Goal: Information Seeking & Learning: Learn about a topic

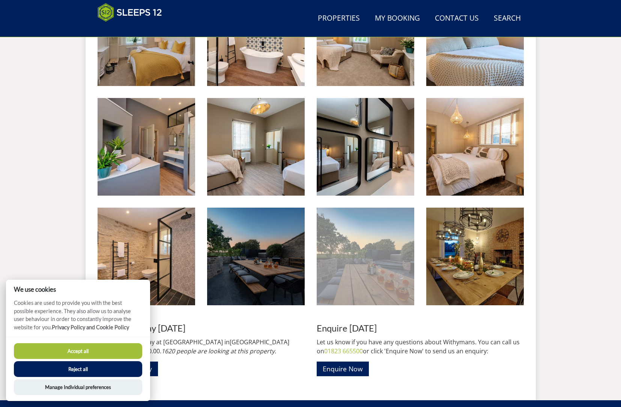
scroll to position [870, 0]
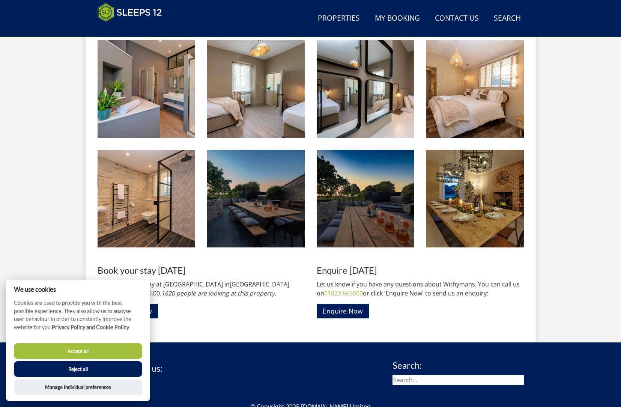
click at [80, 353] on button "Accept all" at bounding box center [78, 351] width 128 height 16
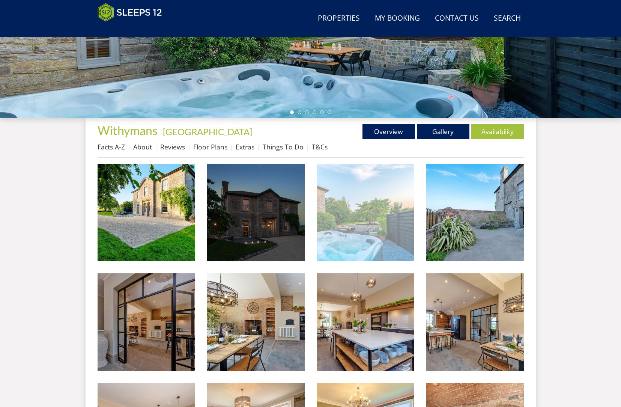
scroll to position [157, 0]
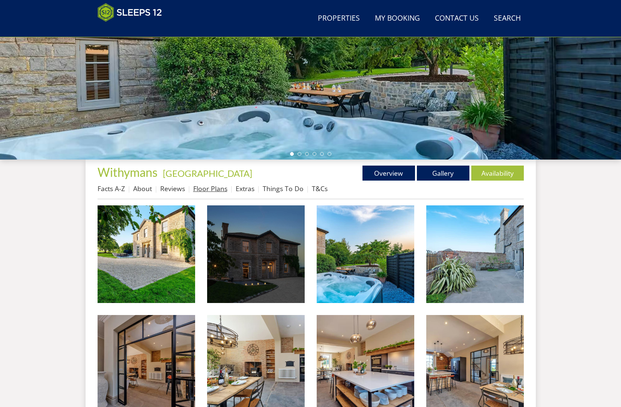
click at [198, 190] on link "Floor Plans" at bounding box center [210, 188] width 34 height 9
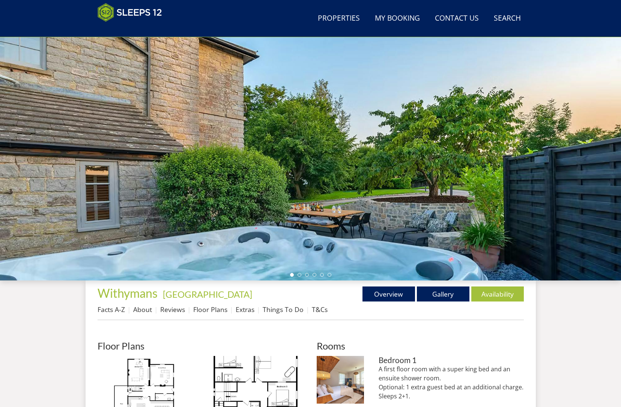
scroll to position [243, 0]
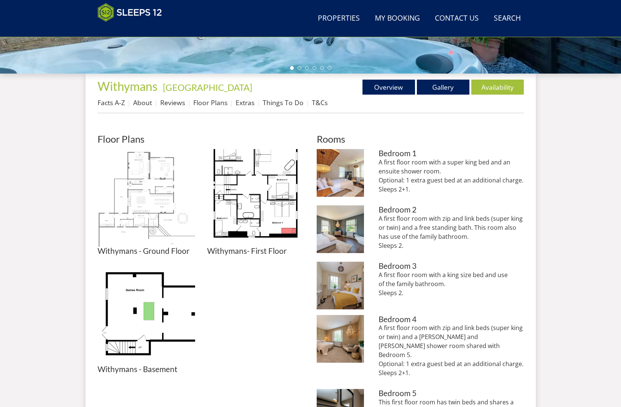
click at [156, 189] on img at bounding box center [147, 198] width 98 height 98
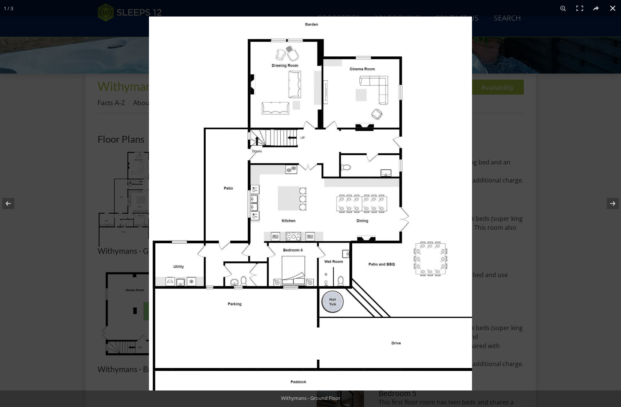
click at [539, 176] on div at bounding box center [459, 220] width 621 height 407
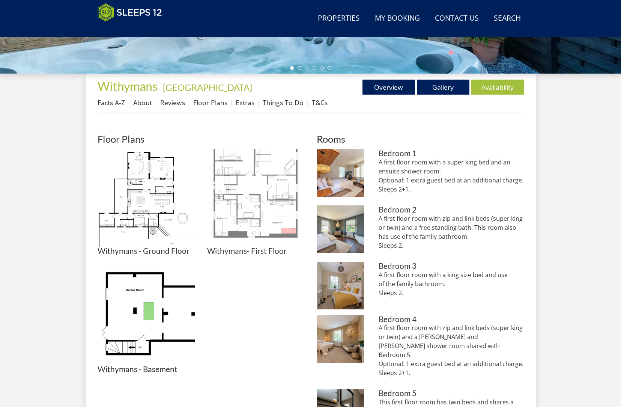
click at [255, 193] on img at bounding box center [256, 198] width 98 height 98
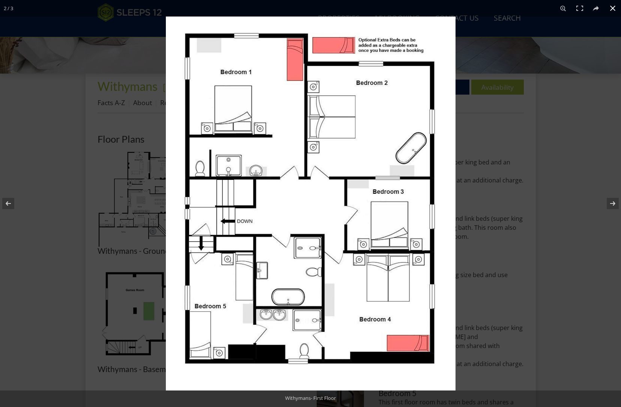
click at [60, 283] on div at bounding box center [310, 203] width 621 height 407
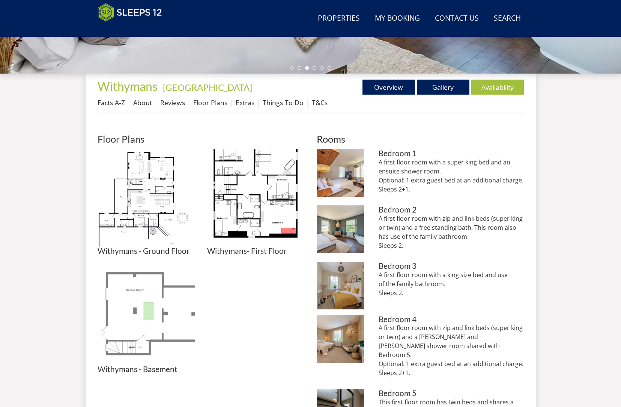
click at [133, 307] on img at bounding box center [147, 316] width 98 height 98
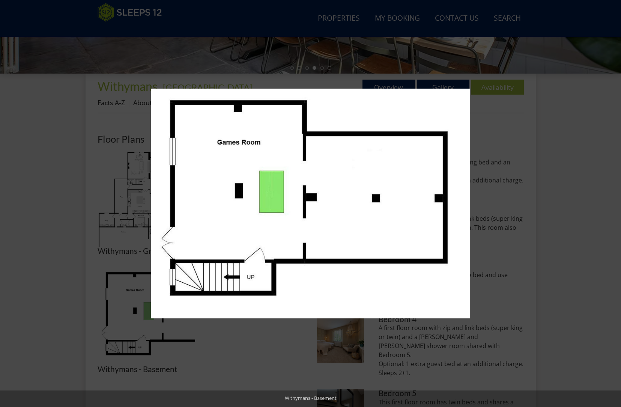
click at [285, 350] on div at bounding box center [310, 203] width 621 height 407
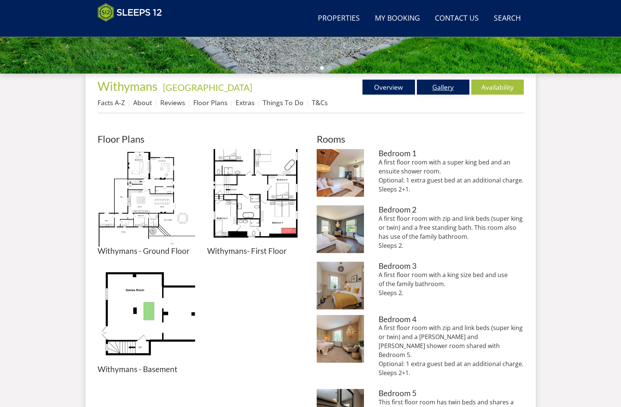
click at [431, 84] on link "Gallery" at bounding box center [443, 87] width 53 height 15
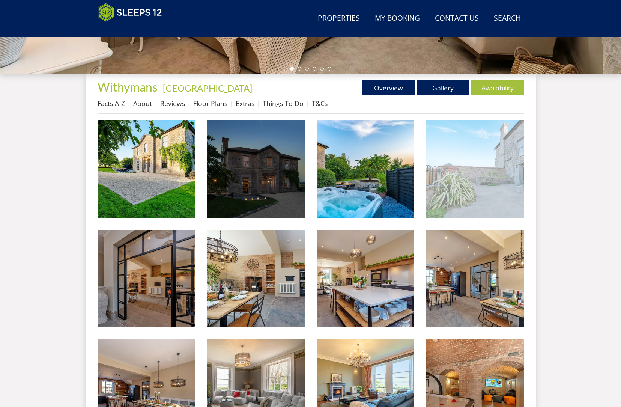
scroll to position [244, 0]
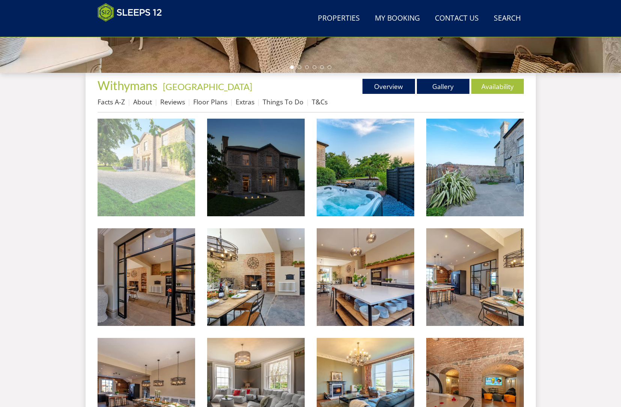
click at [153, 178] on img at bounding box center [147, 168] width 98 height 98
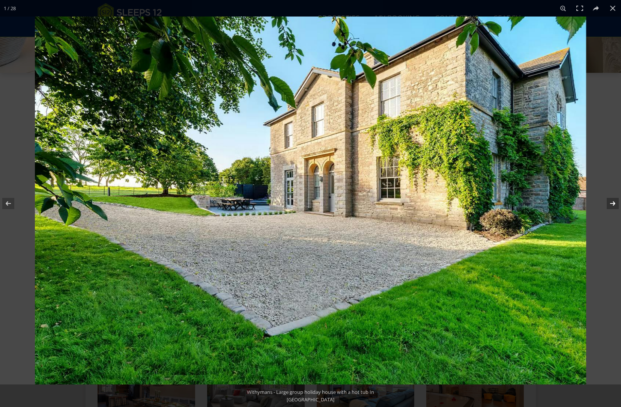
click at [610, 205] on button at bounding box center [608, 204] width 26 height 38
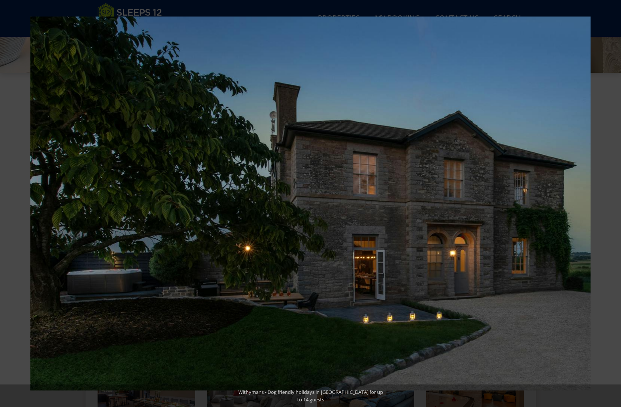
click at [610, 205] on button at bounding box center [608, 204] width 26 height 38
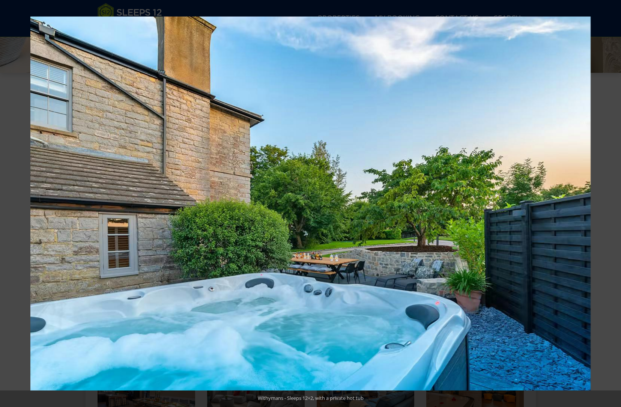
click at [610, 205] on button at bounding box center [608, 204] width 26 height 38
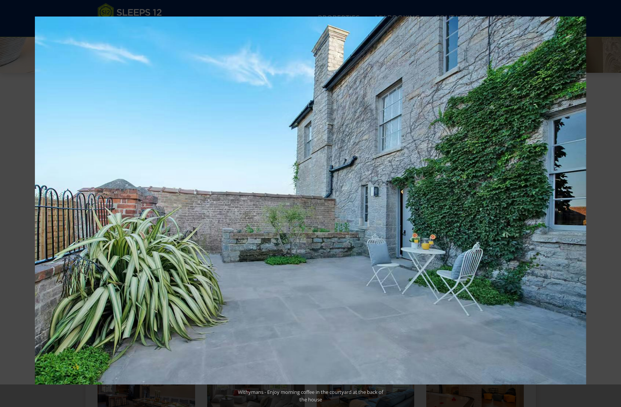
click at [610, 205] on button at bounding box center [608, 204] width 26 height 38
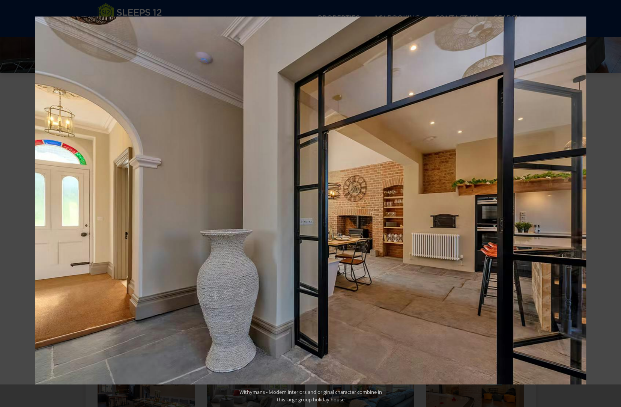
click at [610, 205] on button at bounding box center [608, 204] width 26 height 38
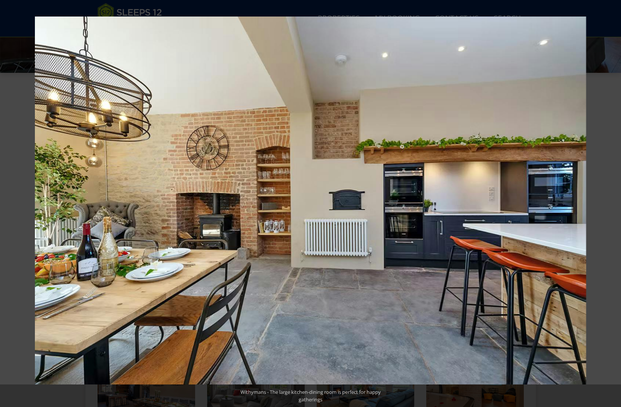
click at [610, 205] on button at bounding box center [608, 204] width 26 height 38
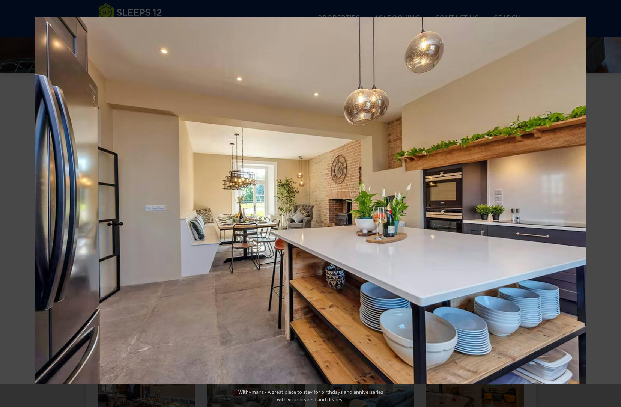
click at [610, 205] on button at bounding box center [608, 204] width 26 height 38
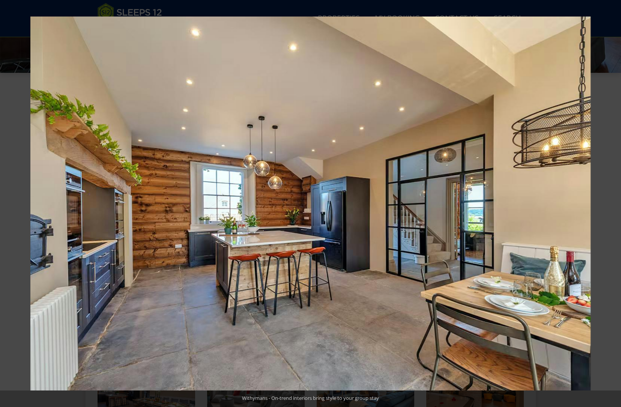
click at [610, 205] on button at bounding box center [608, 204] width 26 height 38
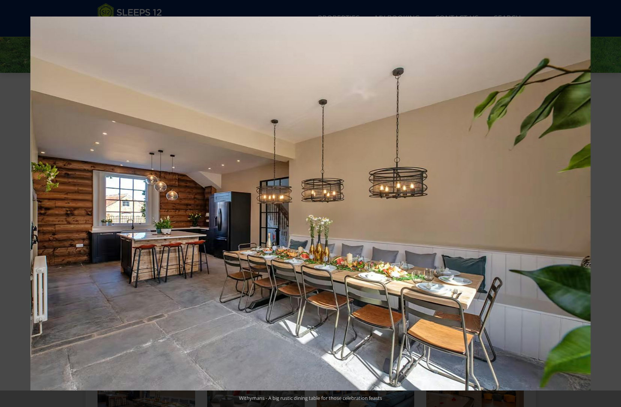
click at [610, 205] on button at bounding box center [608, 204] width 26 height 38
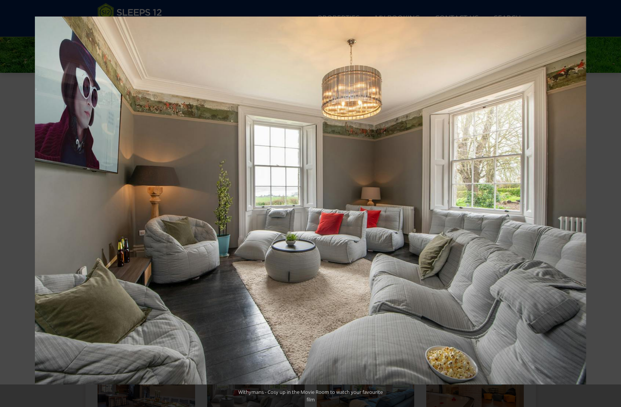
click at [610, 205] on button at bounding box center [608, 204] width 26 height 38
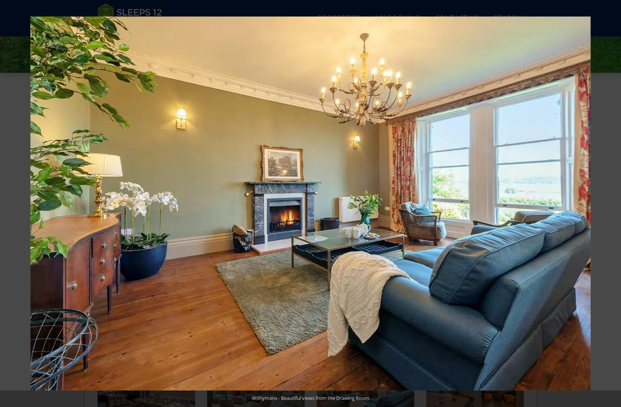
click at [610, 205] on button at bounding box center [608, 204] width 26 height 38
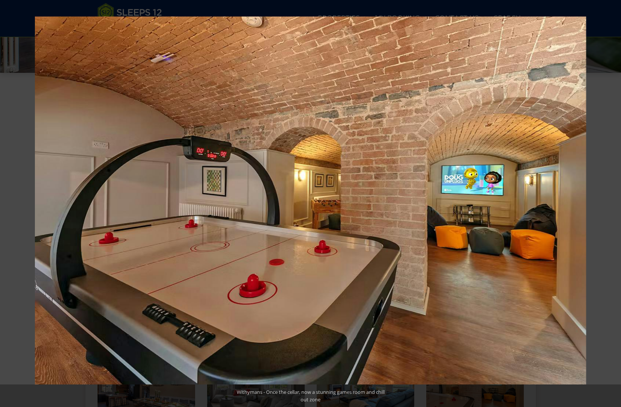
click at [610, 205] on button at bounding box center [608, 204] width 26 height 38
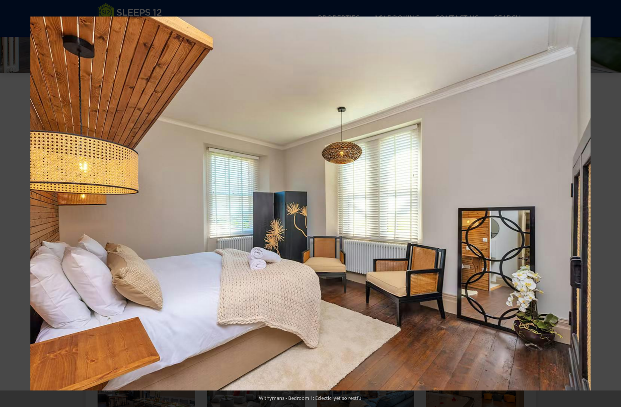
click at [610, 205] on button at bounding box center [608, 204] width 26 height 38
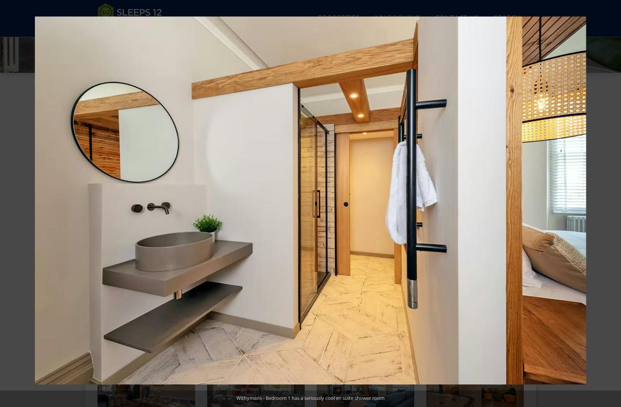
click at [610, 205] on button at bounding box center [608, 204] width 26 height 38
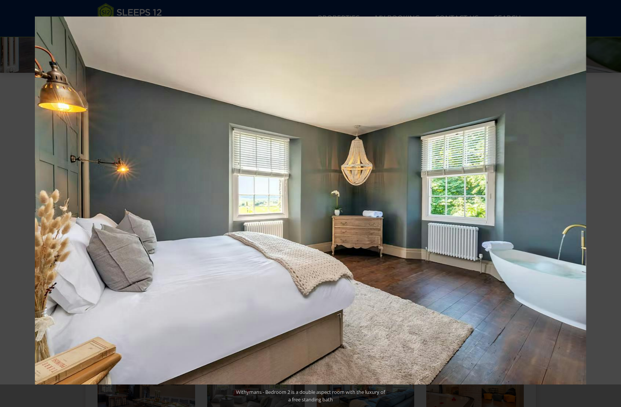
click at [610, 205] on button at bounding box center [608, 204] width 26 height 38
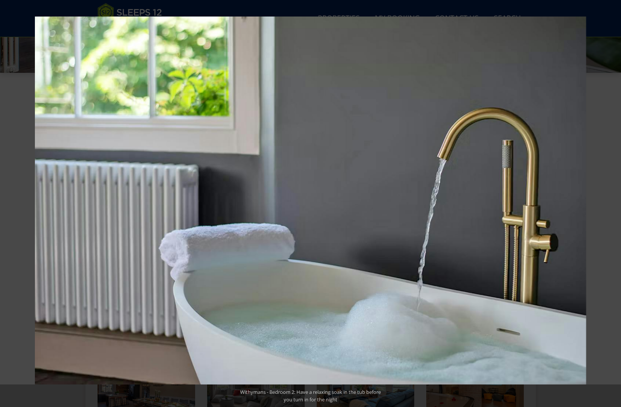
click at [610, 205] on button at bounding box center [608, 204] width 26 height 38
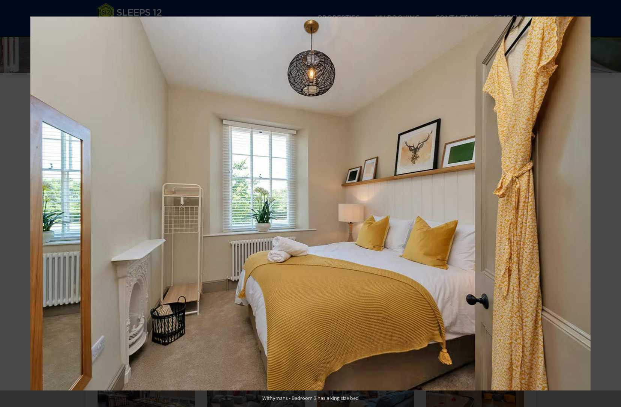
click at [610, 205] on button at bounding box center [608, 204] width 26 height 38
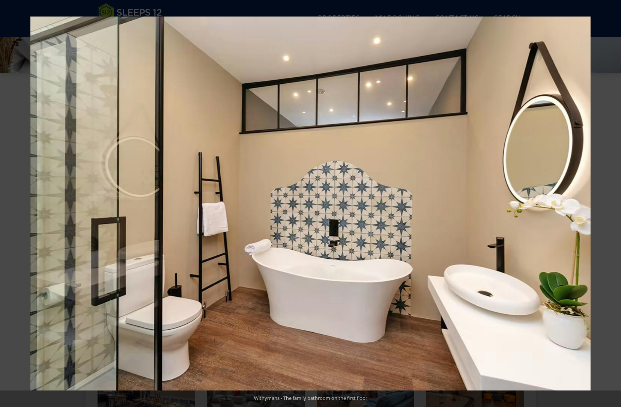
click at [610, 205] on button at bounding box center [608, 204] width 26 height 38
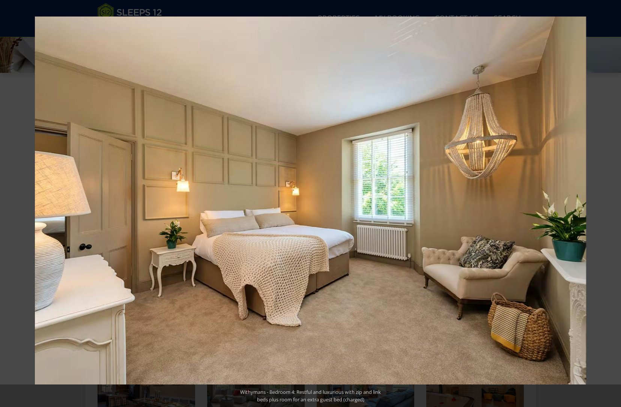
click at [610, 205] on button at bounding box center [608, 204] width 26 height 38
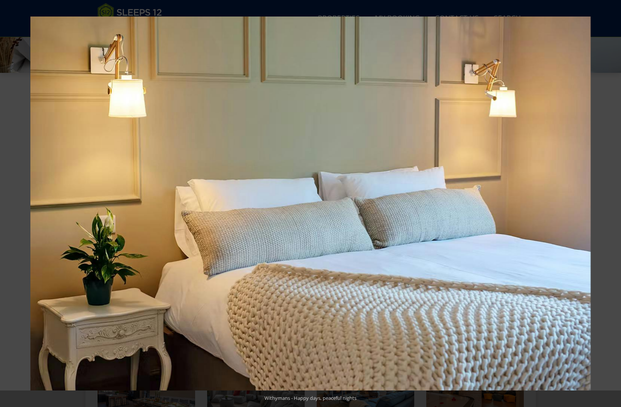
click at [610, 205] on button at bounding box center [608, 204] width 26 height 38
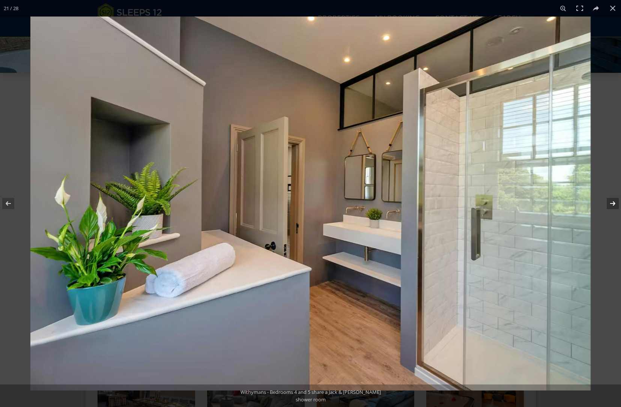
click at [610, 202] on button at bounding box center [608, 204] width 26 height 38
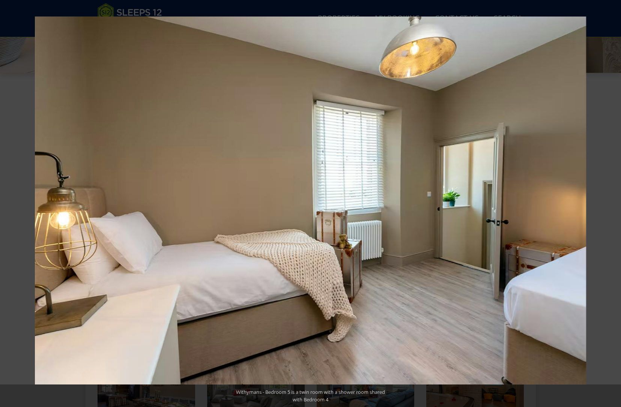
click at [610, 202] on button at bounding box center [608, 204] width 26 height 38
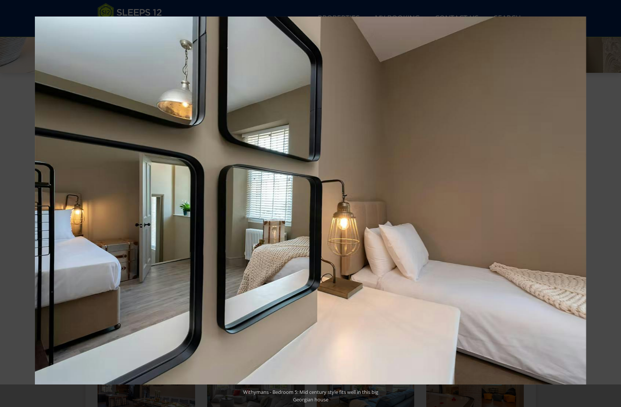
click at [610, 202] on button at bounding box center [608, 204] width 26 height 38
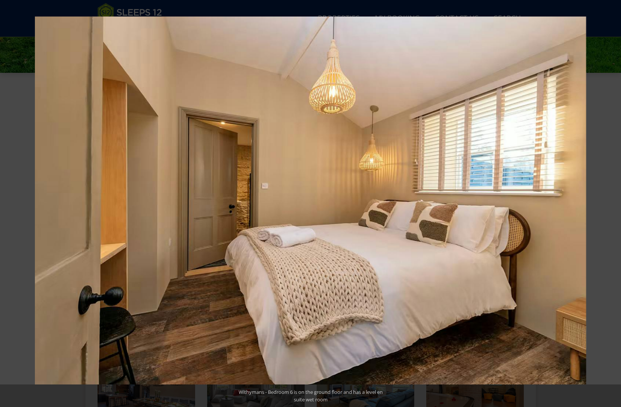
click at [610, 202] on button at bounding box center [608, 204] width 26 height 38
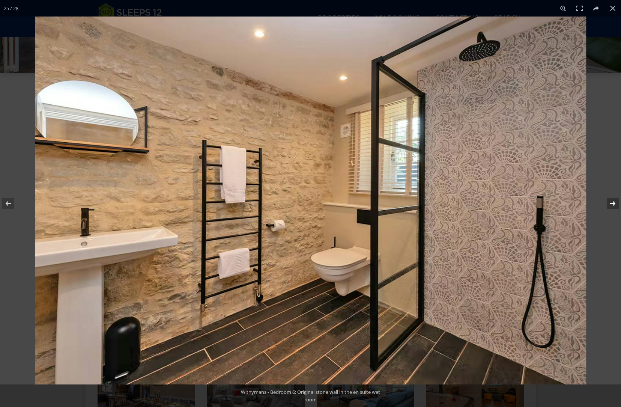
click at [613, 203] on button at bounding box center [608, 204] width 26 height 38
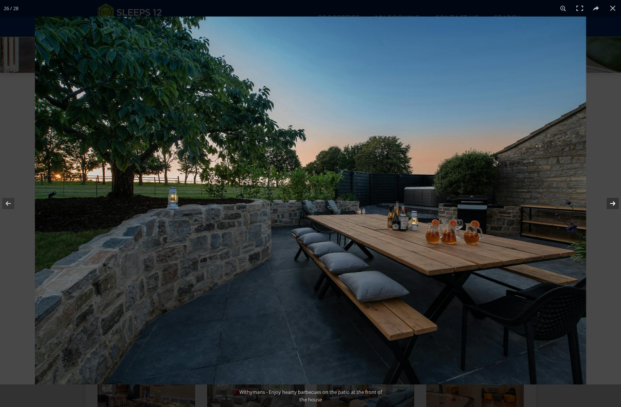
click at [613, 203] on button at bounding box center [608, 204] width 26 height 38
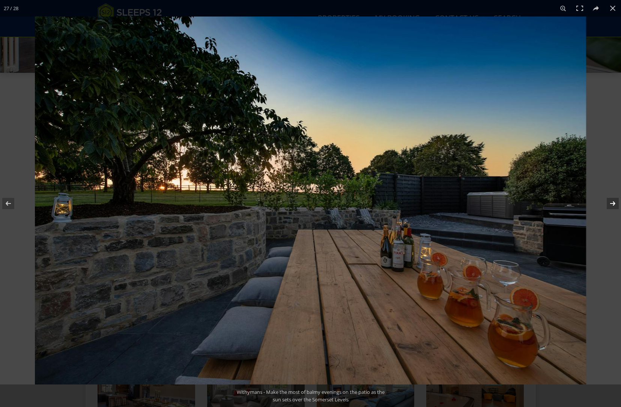
click at [613, 203] on button at bounding box center [608, 204] width 26 height 38
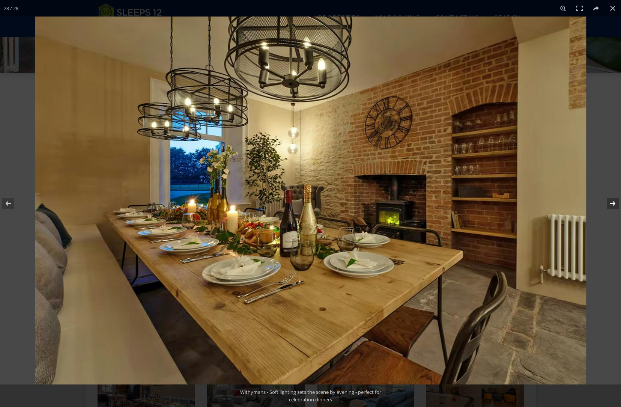
click at [613, 203] on button at bounding box center [608, 204] width 26 height 38
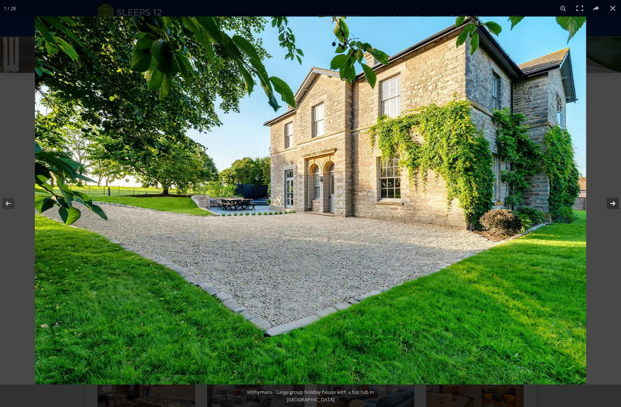
click at [613, 203] on button at bounding box center [608, 204] width 26 height 38
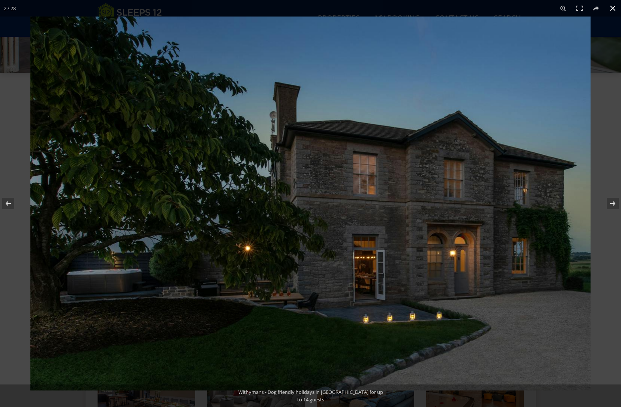
click at [610, 9] on button at bounding box center [613, 8] width 17 height 17
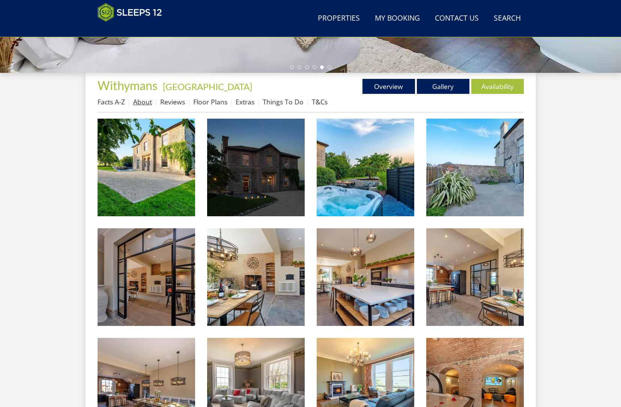
click at [149, 102] on link "About" at bounding box center [142, 101] width 19 height 9
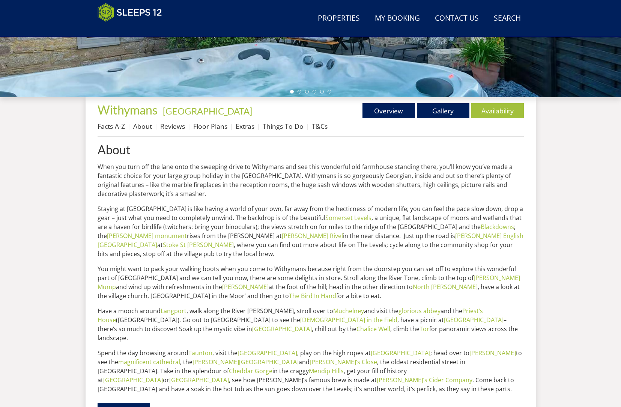
scroll to position [203, 0]
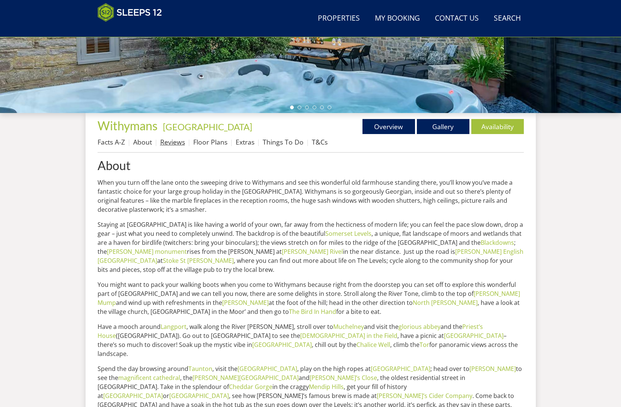
click at [175, 144] on link "Reviews" at bounding box center [172, 141] width 25 height 9
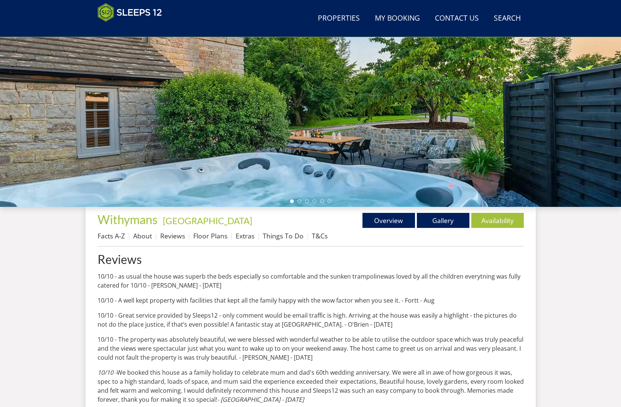
scroll to position [91, 0]
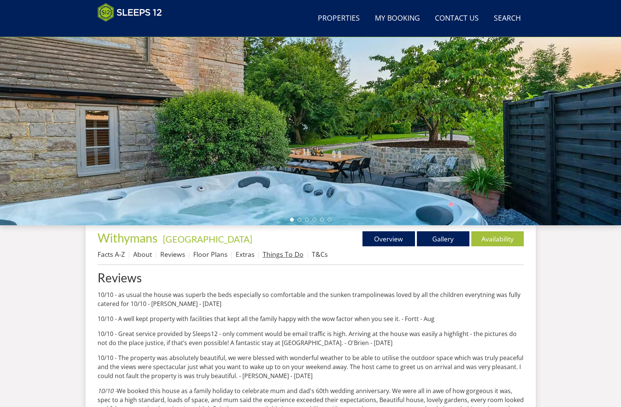
click at [264, 253] on link "Things To Do" at bounding box center [283, 254] width 41 height 9
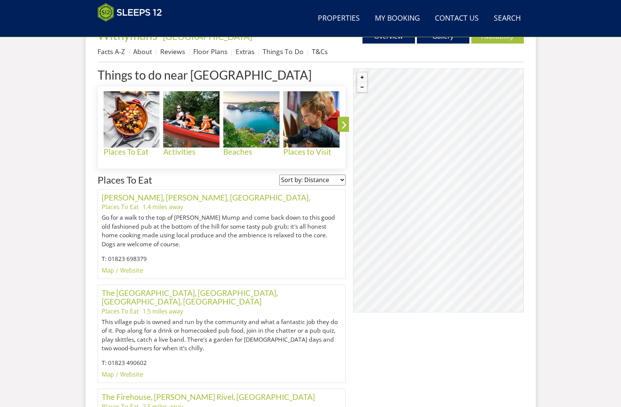
scroll to position [307, 0]
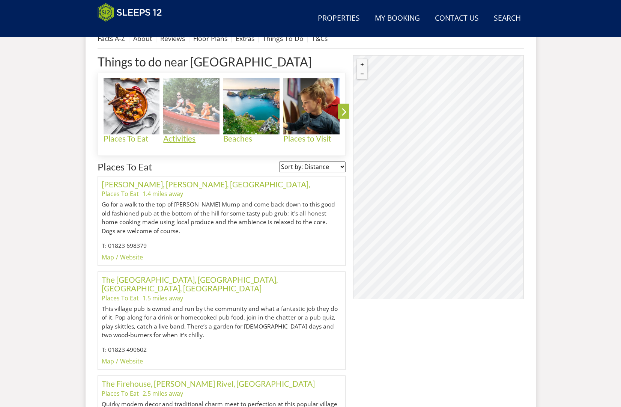
click at [181, 137] on h4 "Activities" at bounding box center [191, 138] width 56 height 9
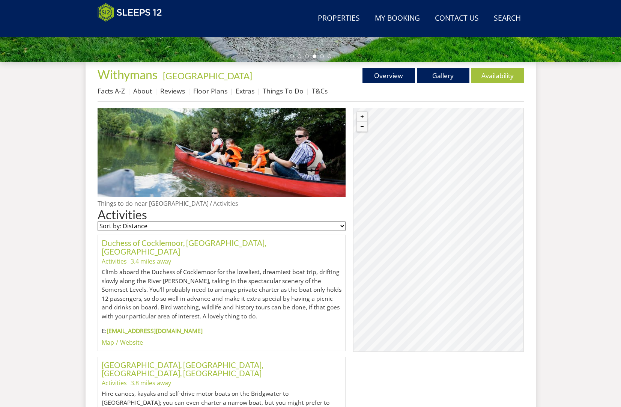
scroll to position [241, 0]
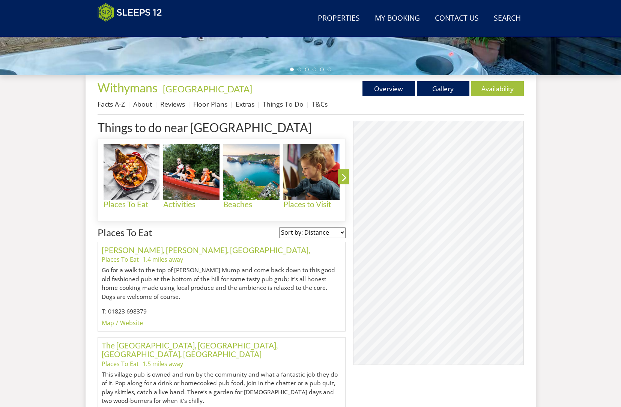
scroll to position [307, 0]
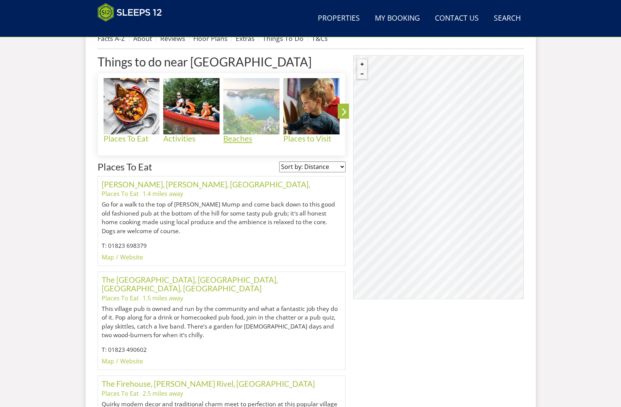
click at [237, 139] on h4 "Beaches" at bounding box center [251, 138] width 56 height 9
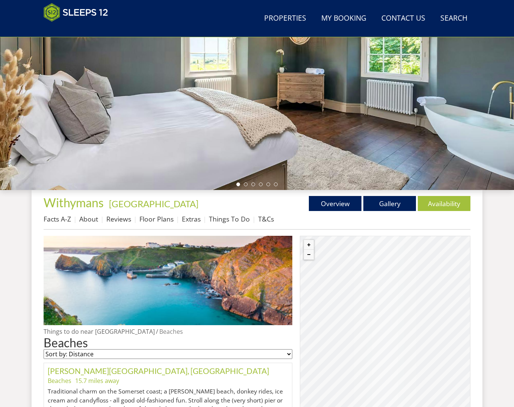
scroll to position [232, 0]
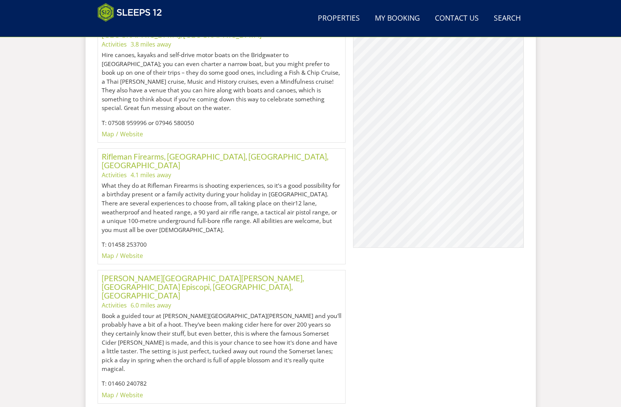
scroll to position [607, 0]
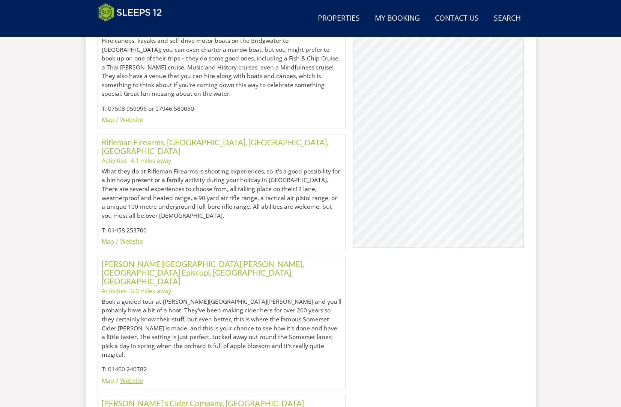
click at [125, 377] on link "Website" at bounding box center [131, 381] width 23 height 8
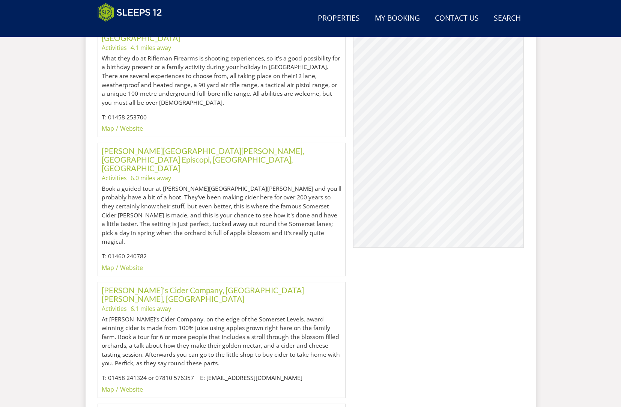
scroll to position [758, 0]
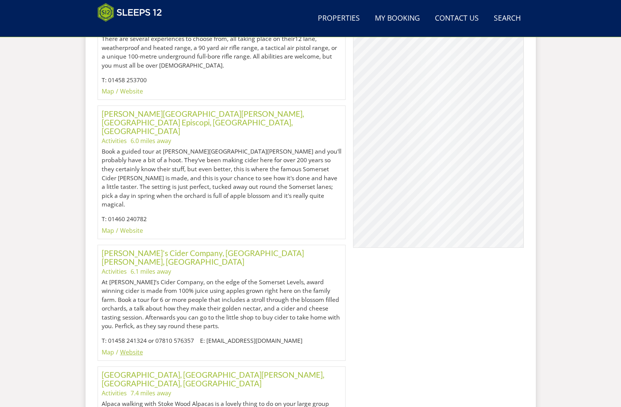
click at [133, 348] on link "Website" at bounding box center [131, 352] width 23 height 8
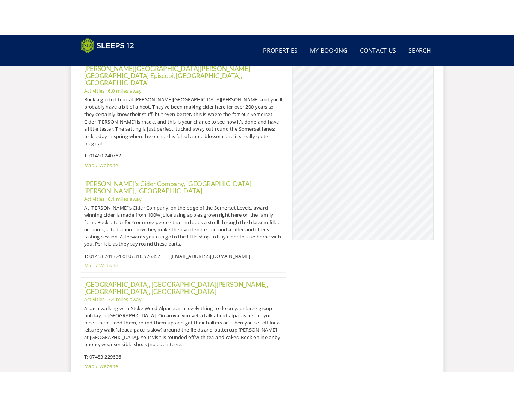
scroll to position [795, 0]
